Goal: Transaction & Acquisition: Obtain resource

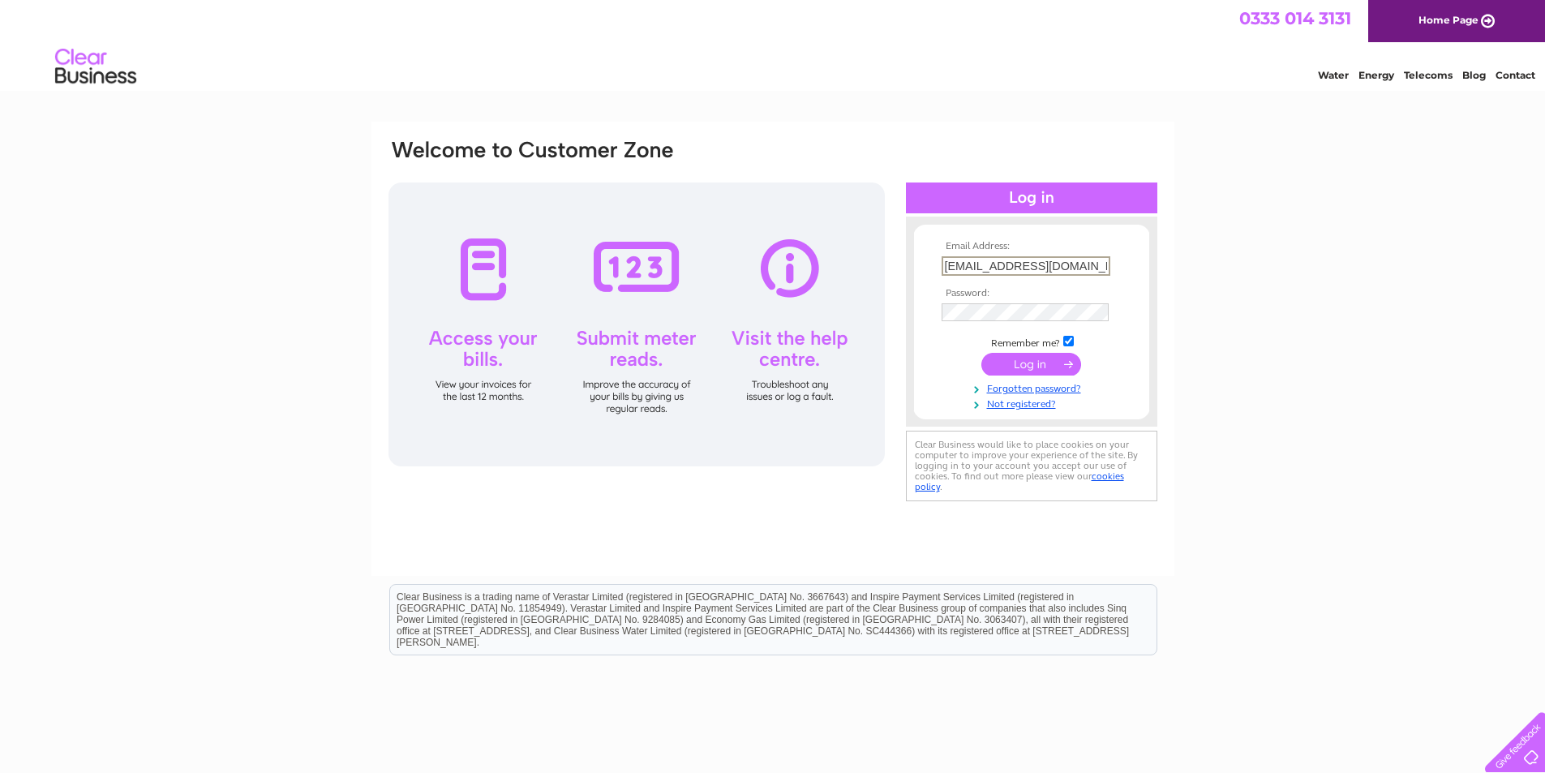
click at [1090, 267] on input "catford@eggfreecake.co.uk" at bounding box center [1025, 265] width 169 height 19
type input "peckham@eggfreecake.co.uk"
click at [1034, 363] on input "submit" at bounding box center [1031, 362] width 100 height 23
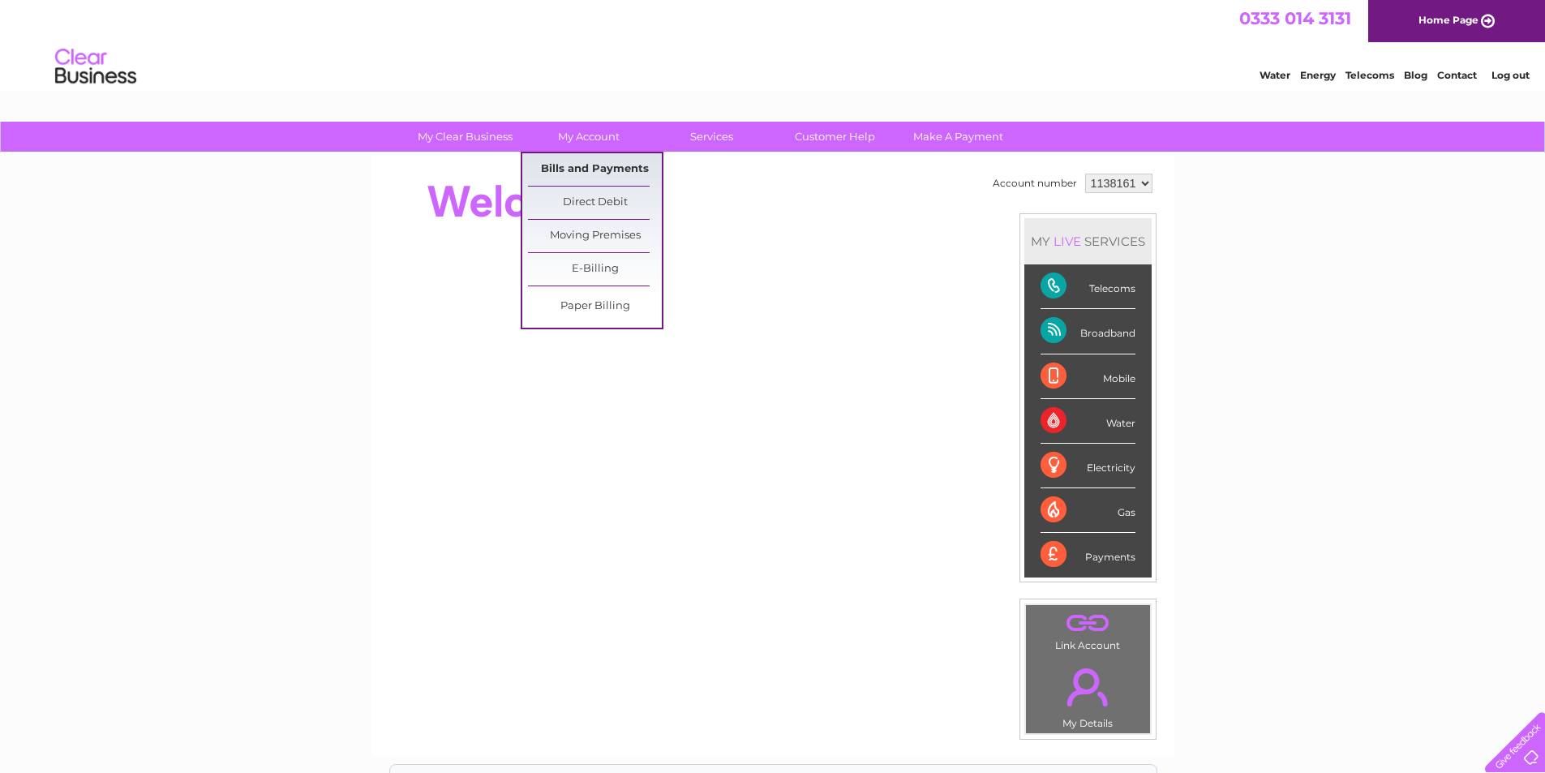
click at [594, 159] on link "Bills and Payments" at bounding box center [595, 169] width 134 height 32
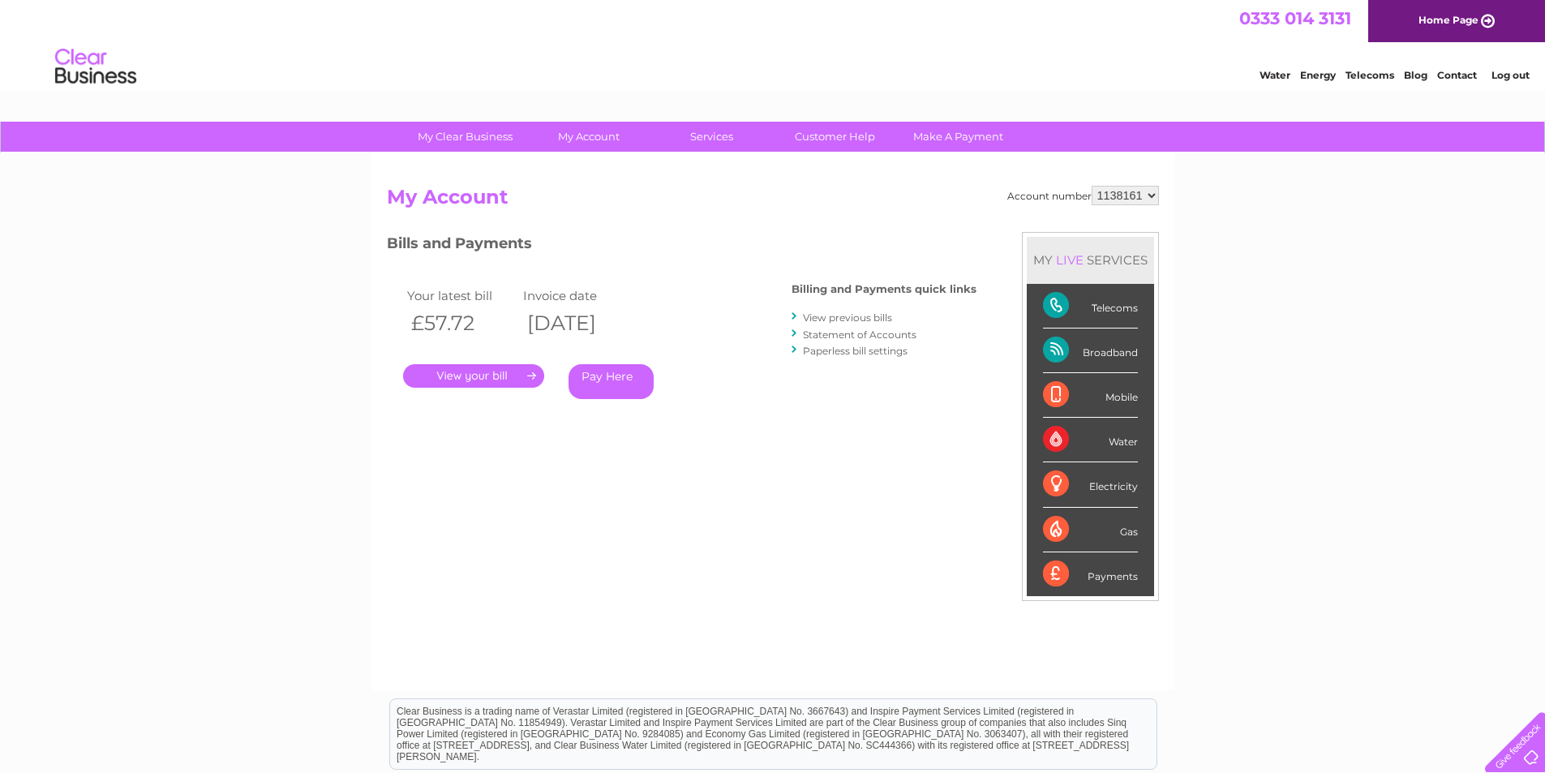
click at [1155, 195] on select "1138161 1138848" at bounding box center [1124, 195] width 67 height 19
select select "1138848"
click at [1092, 186] on select "1138161 1138848" at bounding box center [1124, 195] width 67 height 19
drag, startPoint x: 0, startPoint y: 0, endPoint x: 868, endPoint y: 319, distance: 925.2
click at [868, 319] on link "View previous bills" at bounding box center [847, 317] width 89 height 12
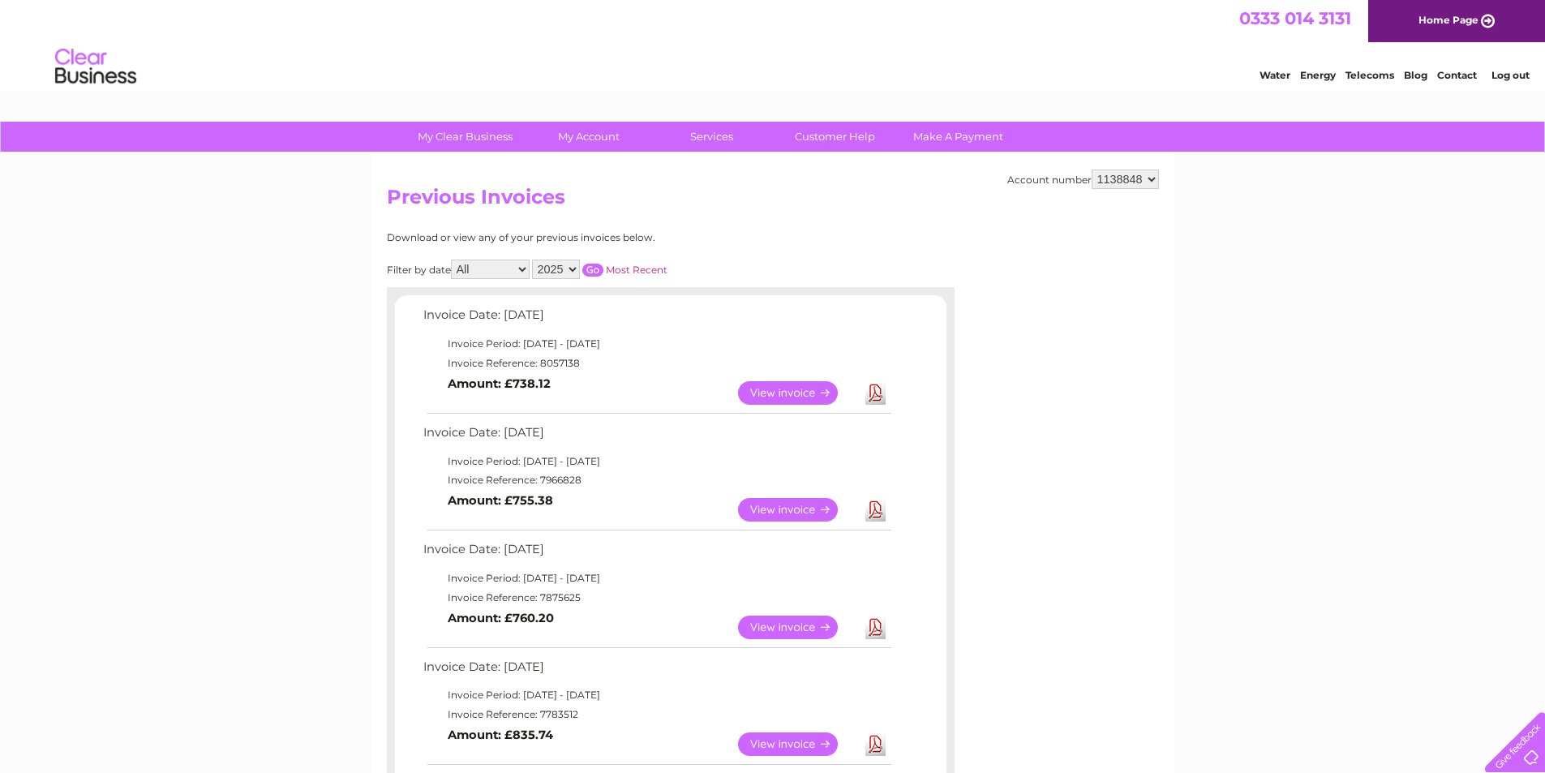
click at [875, 634] on link "Download" at bounding box center [875, 627] width 20 height 24
click at [877, 509] on link "Download" at bounding box center [875, 510] width 20 height 24
click at [875, 392] on link "Download" at bounding box center [875, 393] width 20 height 24
click at [1153, 182] on select "1138161 1138848" at bounding box center [1124, 178] width 67 height 19
select select "1138161"
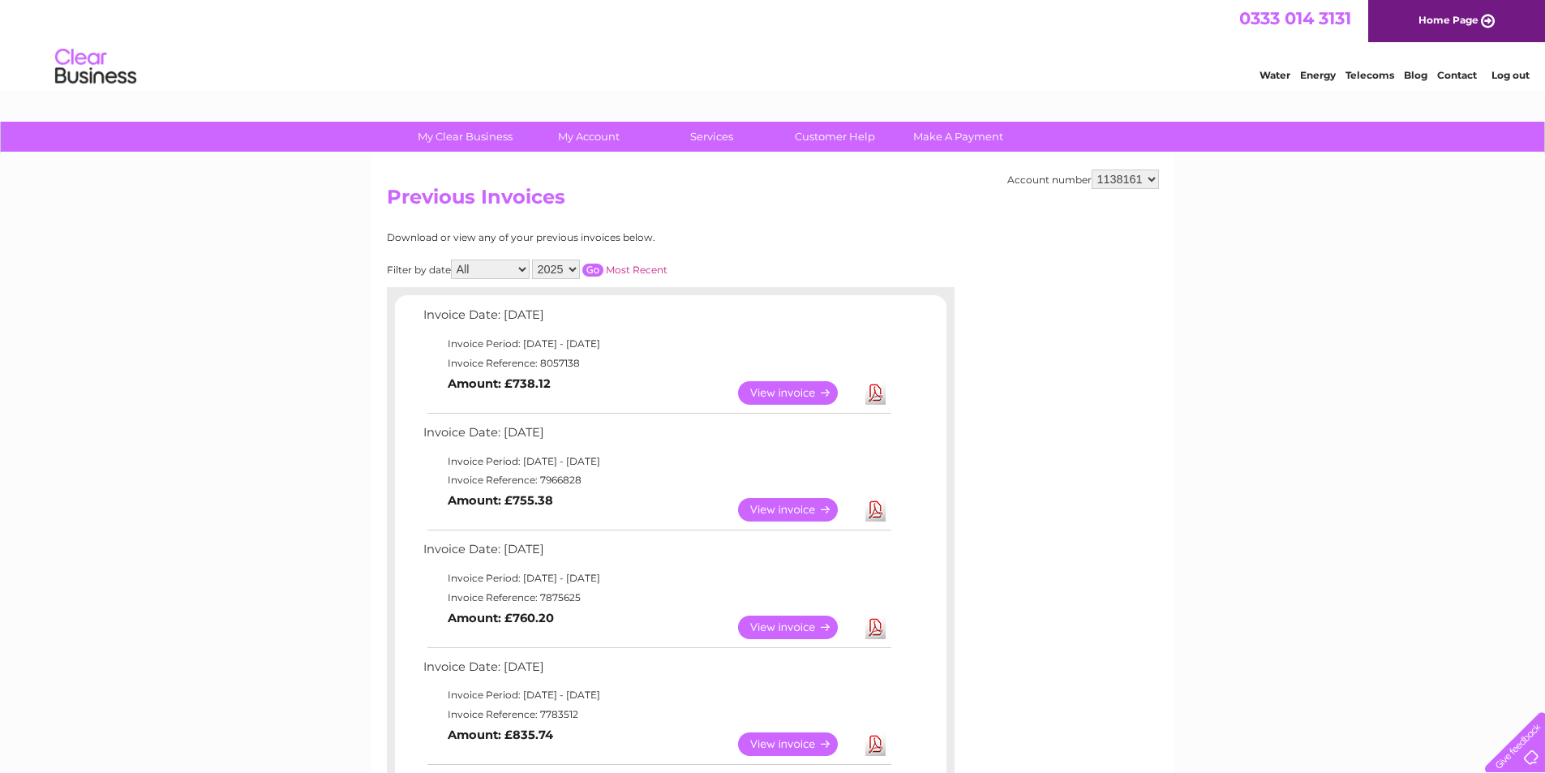
click at [1092, 169] on select "1138161 1138848" at bounding box center [1124, 178] width 67 height 19
click at [872, 624] on link "Download" at bounding box center [875, 627] width 20 height 24
click at [872, 508] on link "Download" at bounding box center [875, 510] width 20 height 24
click at [883, 395] on link "Download" at bounding box center [875, 393] width 20 height 24
click at [1519, 73] on link "Log out" at bounding box center [1510, 75] width 38 height 12
